Goal: Navigation & Orientation: Understand site structure

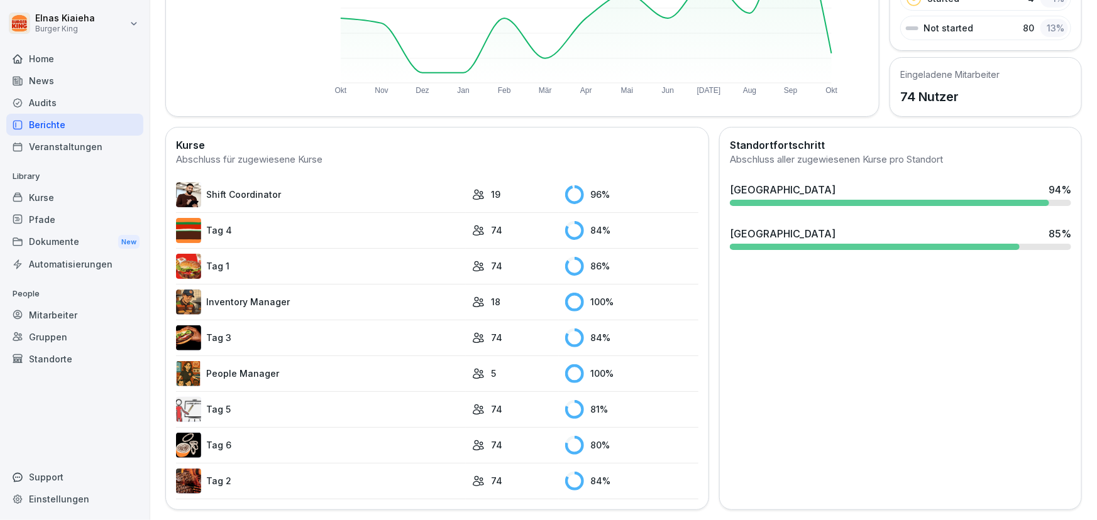
scroll to position [244, 0]
click at [64, 496] on div "Einstellungen" at bounding box center [74, 499] width 137 height 22
select select "**"
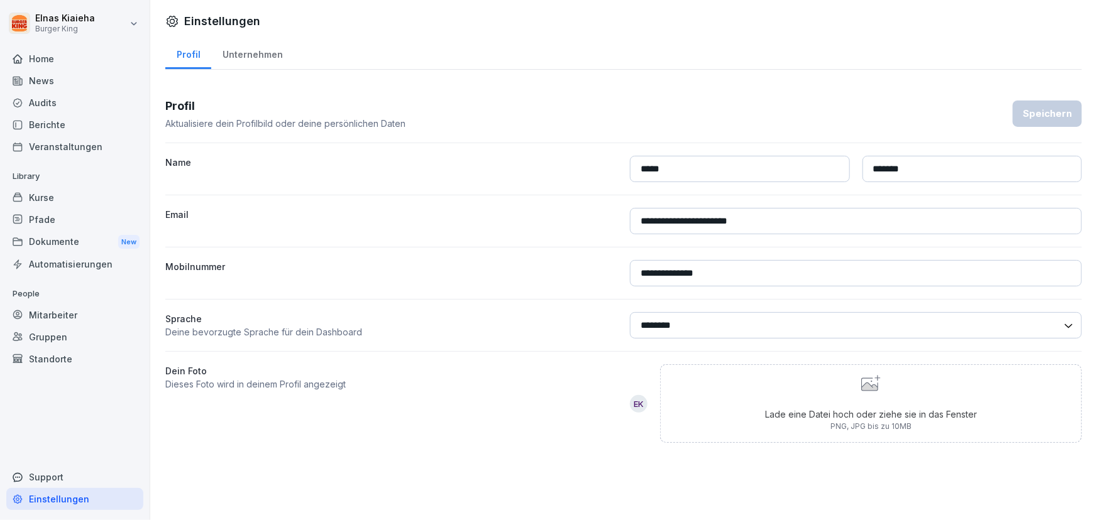
click at [62, 478] on div "Support" at bounding box center [74, 477] width 137 height 22
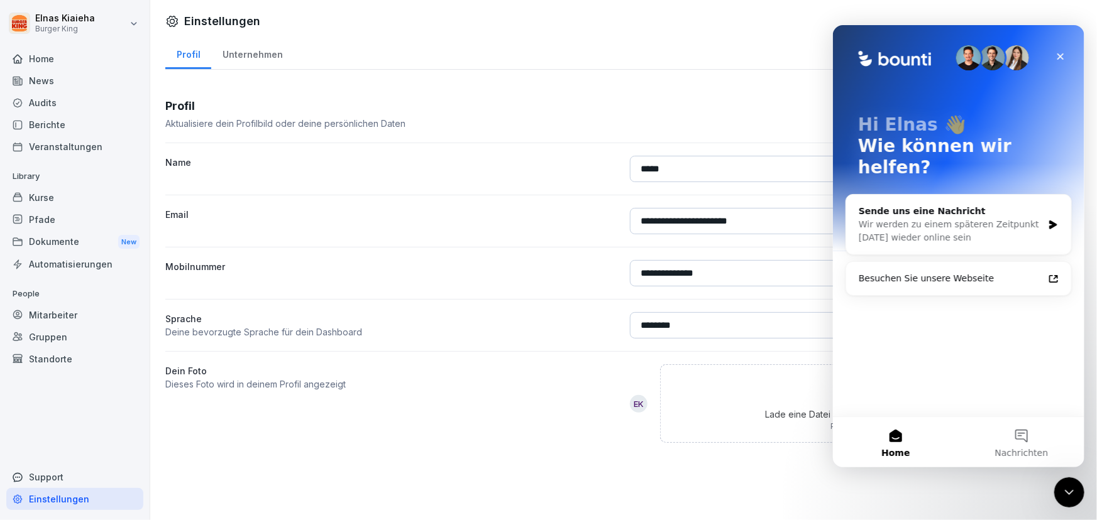
click at [62, 478] on div "Support" at bounding box center [74, 477] width 137 height 22
click at [58, 356] on div "Standorte" at bounding box center [74, 359] width 137 height 22
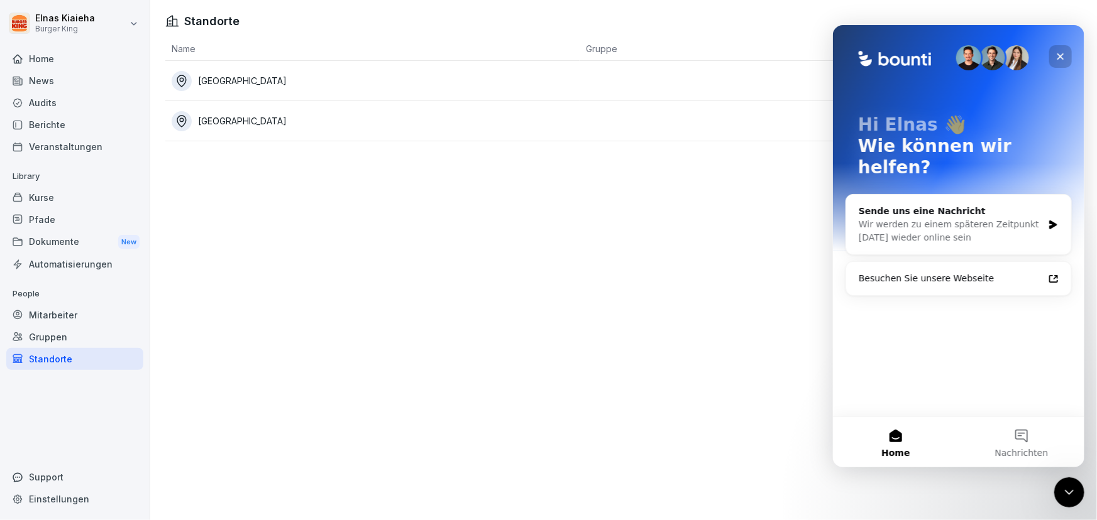
click at [1057, 50] on div "Schließen" at bounding box center [1059, 56] width 23 height 23
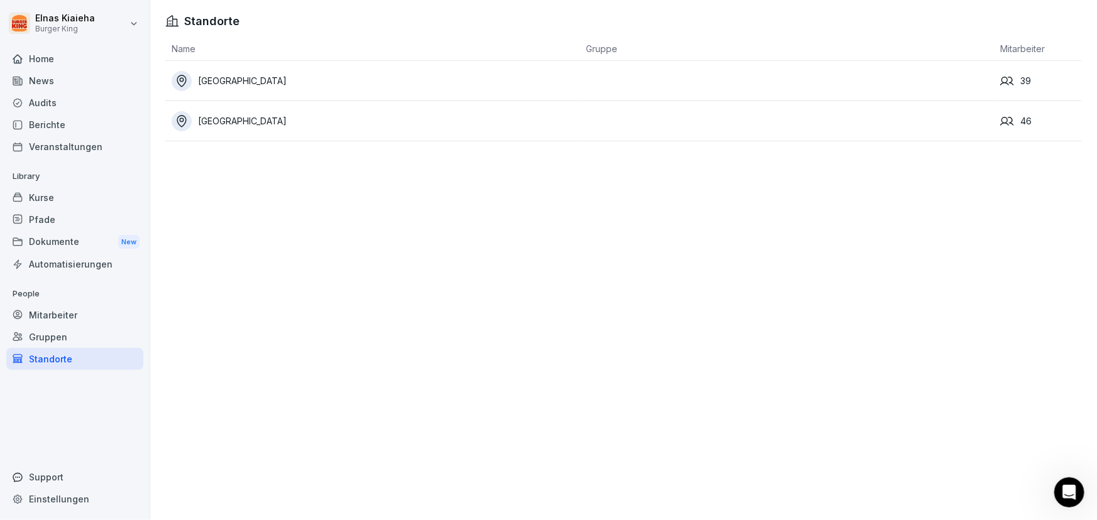
click at [85, 258] on div "Automatisierungen" at bounding box center [74, 264] width 137 height 22
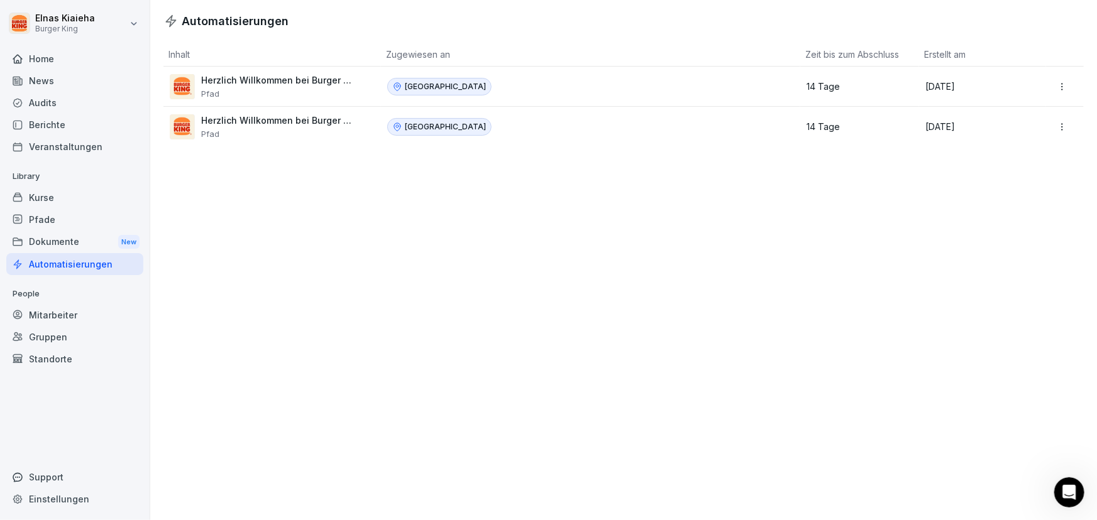
click at [85, 236] on div "Dokumente New" at bounding box center [74, 242] width 137 height 23
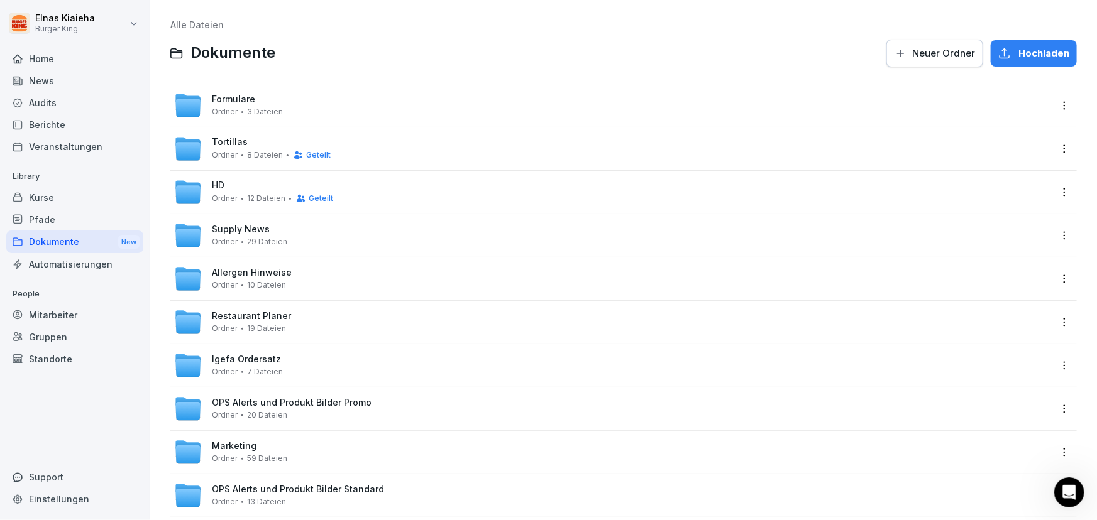
click at [84, 221] on div "Pfade" at bounding box center [74, 220] width 137 height 22
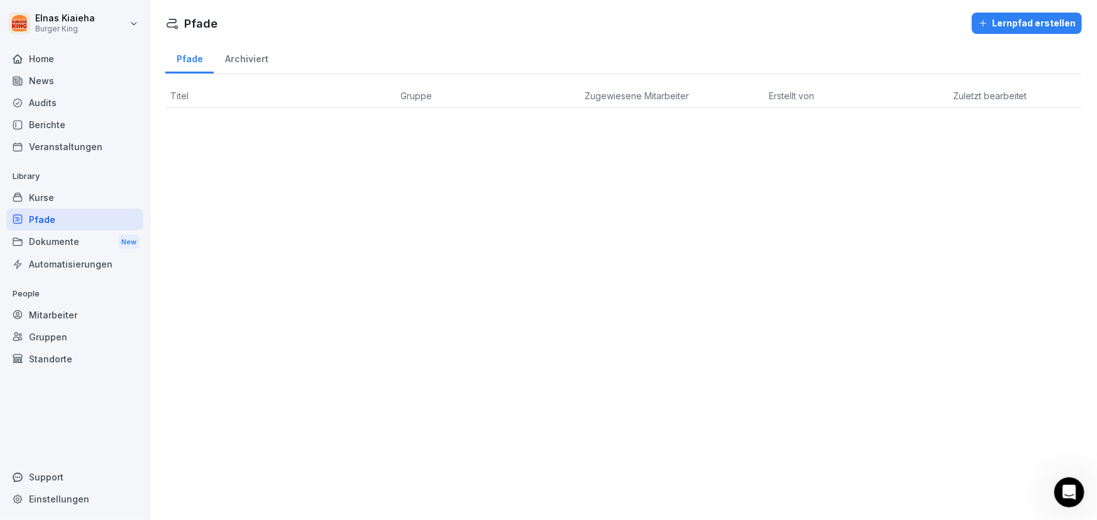
click at [75, 196] on div "Kurse" at bounding box center [74, 198] width 137 height 22
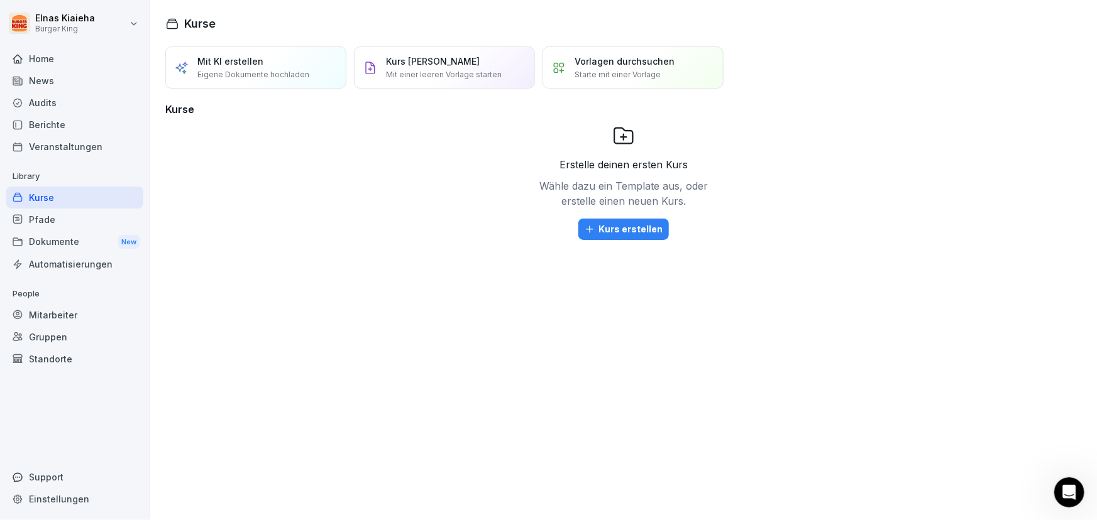
click at [85, 148] on div "Veranstaltungen" at bounding box center [74, 147] width 137 height 22
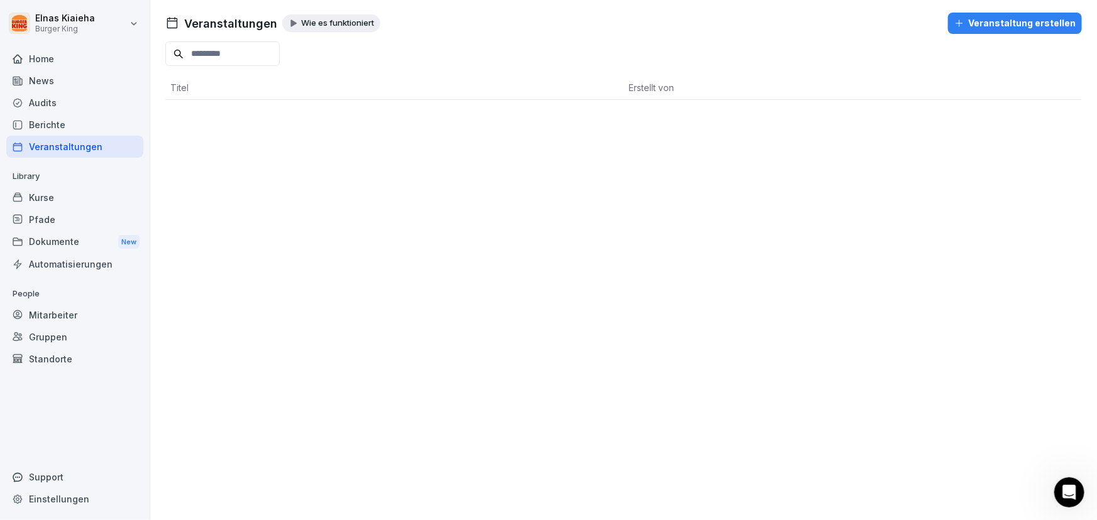
click at [87, 123] on div "Berichte" at bounding box center [74, 125] width 137 height 22
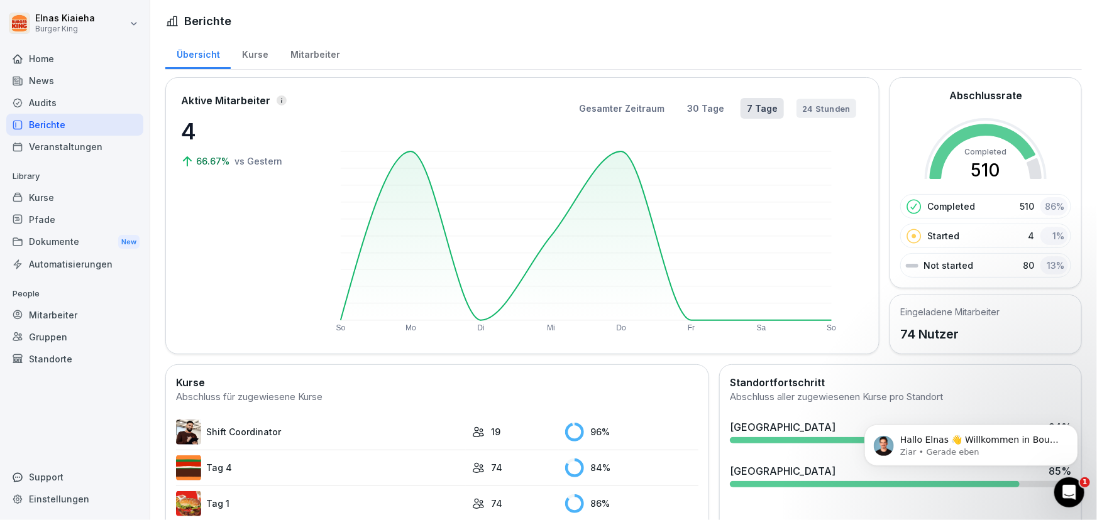
click at [822, 112] on button "24 Stunden" at bounding box center [826, 108] width 60 height 19
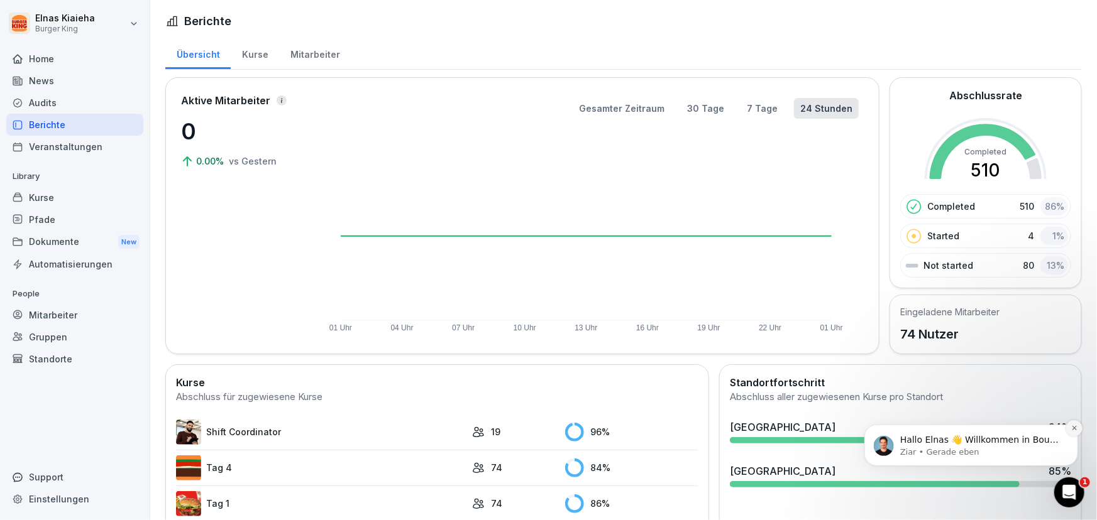
click at [1074, 429] on icon "Dismiss notification" at bounding box center [1073, 427] width 4 height 4
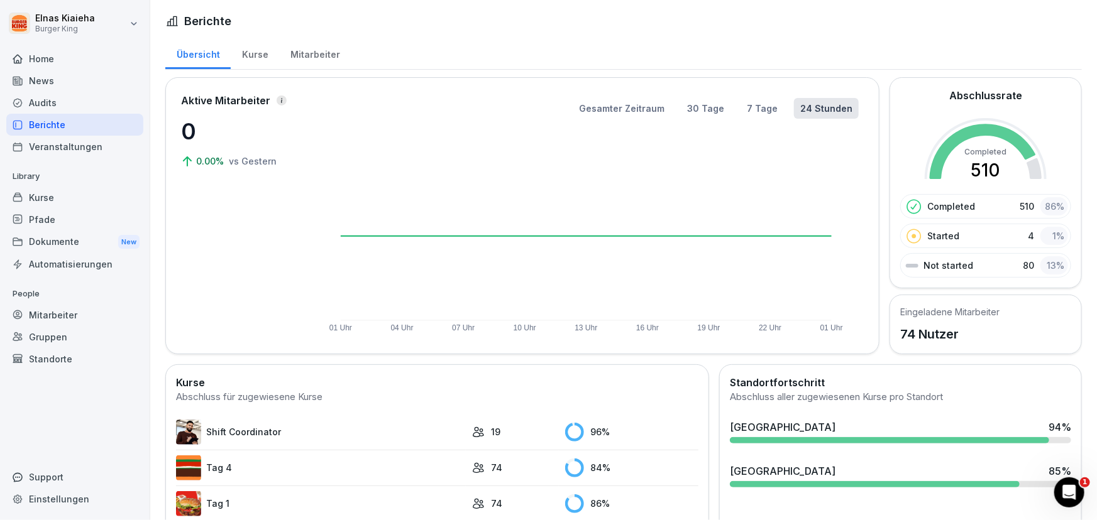
click at [53, 57] on div "Home" at bounding box center [74, 59] width 137 height 22
